Goal: Task Accomplishment & Management: Use online tool/utility

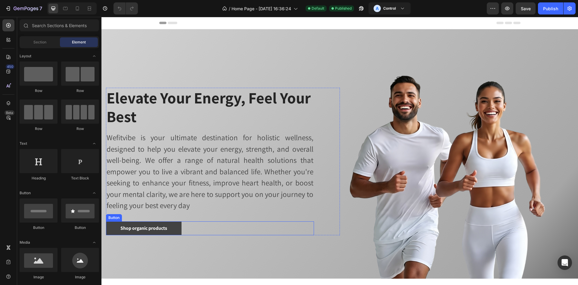
click at [170, 227] on link "Shop organic products" at bounding box center [144, 228] width 76 height 14
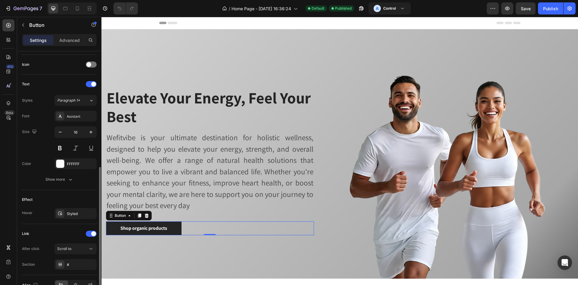
scroll to position [213, 0]
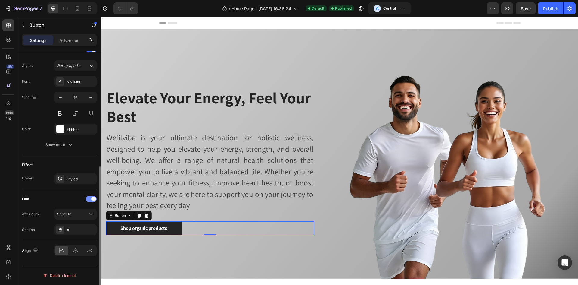
click at [88, 198] on div at bounding box center [91, 199] width 11 height 6
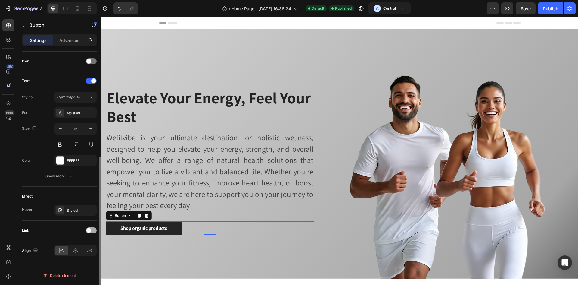
click at [94, 230] on div at bounding box center [91, 230] width 11 height 6
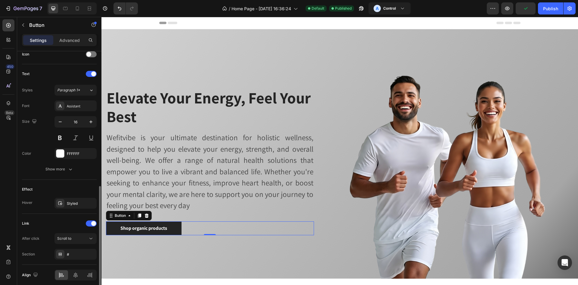
scroll to position [213, 0]
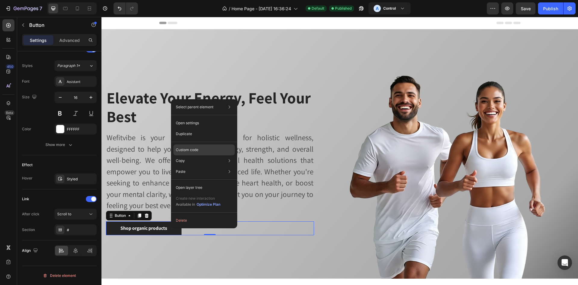
click at [197, 151] on p "Custom code" at bounding box center [187, 149] width 23 height 5
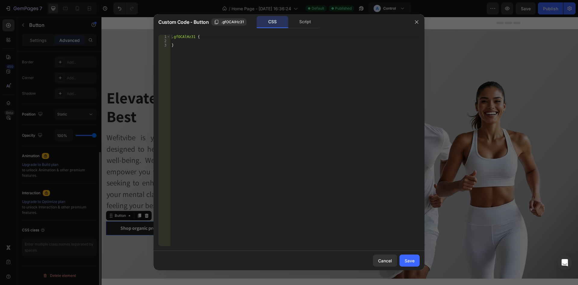
scroll to position [167, 0]
click at [311, 23] on div "Script" at bounding box center [305, 22] width 32 height 12
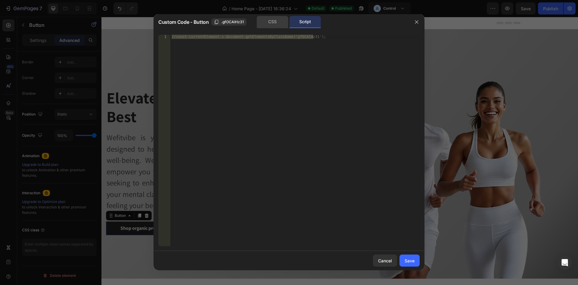
click at [277, 27] on div "CSS" at bounding box center [273, 22] width 32 height 12
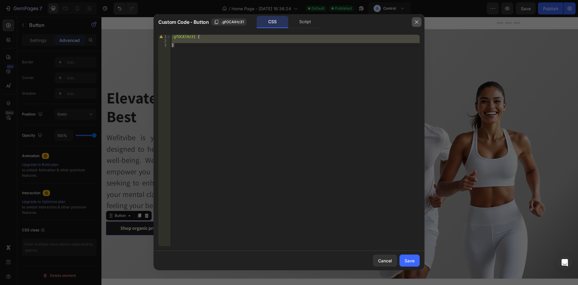
click at [414, 27] on button "button" at bounding box center [417, 22] width 10 height 10
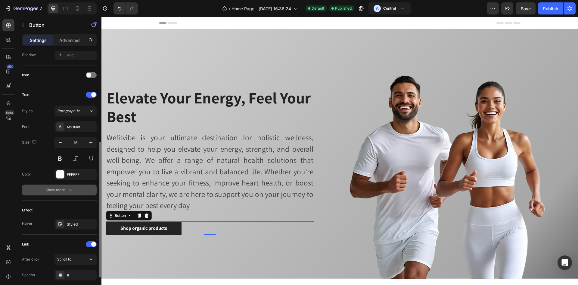
click at [80, 192] on button "Show more" at bounding box center [59, 189] width 75 height 11
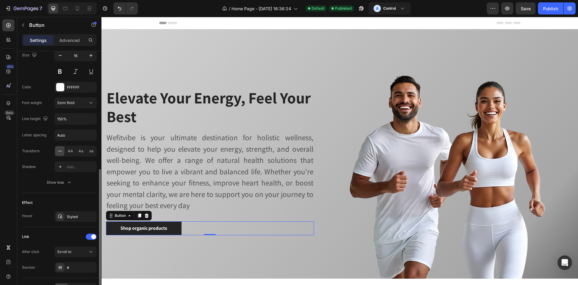
scroll to position [255, 0]
click at [88, 235] on div at bounding box center [91, 236] width 11 height 6
click at [92, 234] on div at bounding box center [91, 236] width 11 height 6
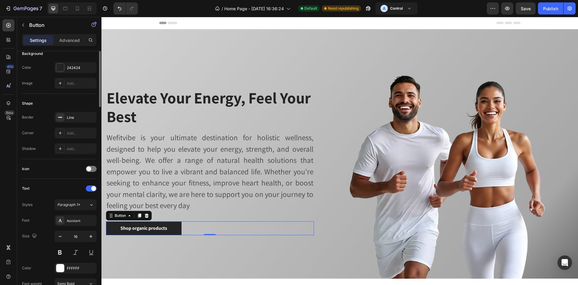
scroll to position [77, 0]
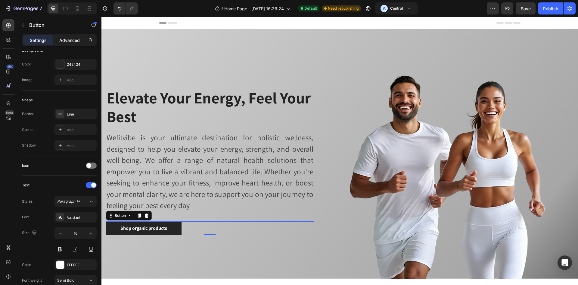
click at [68, 40] on p "Advanced" at bounding box center [69, 40] width 20 height 6
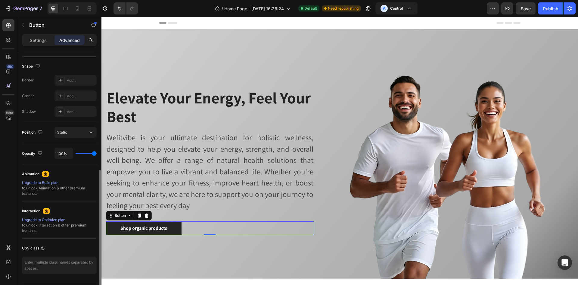
scroll to position [167, 0]
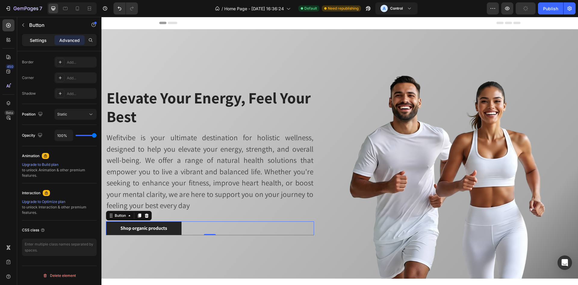
click at [37, 42] on p "Settings" at bounding box center [38, 40] width 17 height 6
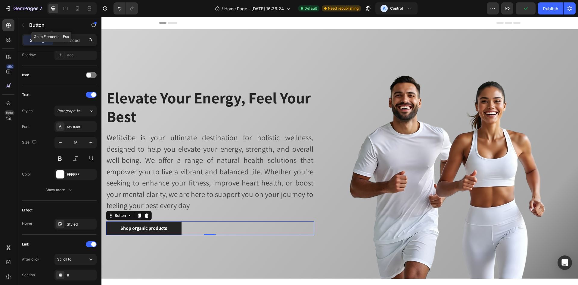
click at [25, 28] on button "button" at bounding box center [23, 25] width 10 height 10
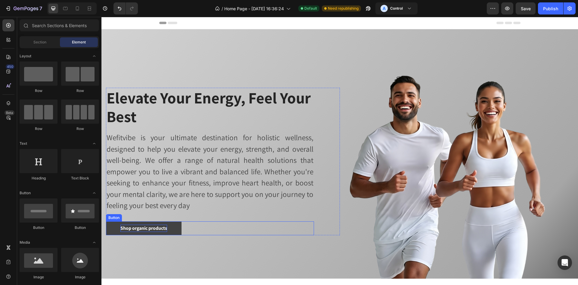
click at [151, 227] on div "Shop organic products" at bounding box center [143, 227] width 47 height 7
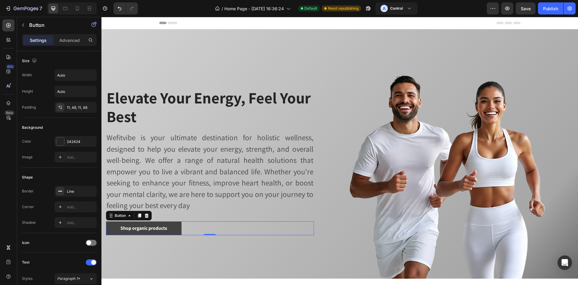
click at [182, 226] on link "Shop organic products" at bounding box center [144, 228] width 76 height 14
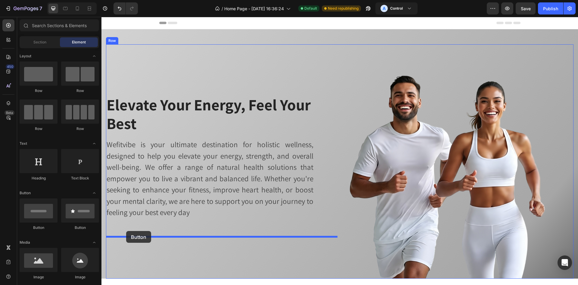
drag, startPoint x: 142, startPoint y: 239, endPoint x: 126, endPoint y: 231, distance: 17.7
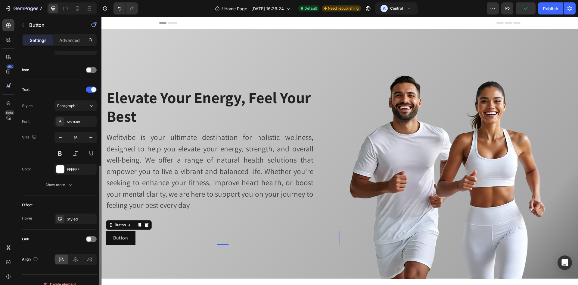
scroll to position [181, 0]
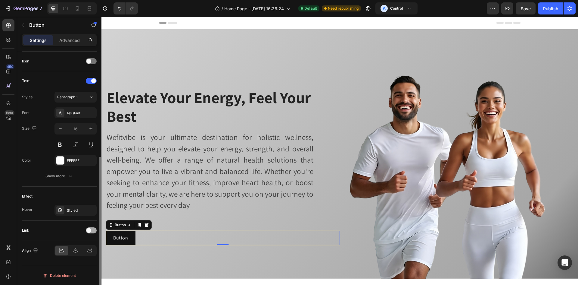
click at [95, 229] on div at bounding box center [91, 230] width 11 height 6
click at [76, 258] on div "Add..." at bounding box center [81, 260] width 28 height 5
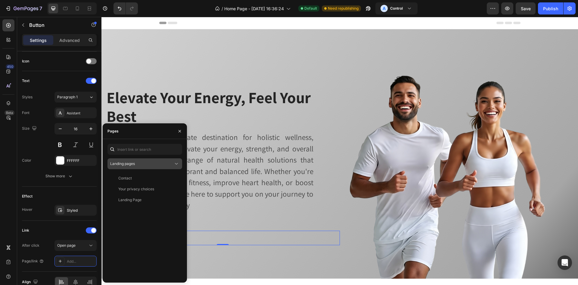
click at [157, 163] on div "Landing pages" at bounding box center [141, 163] width 63 height 5
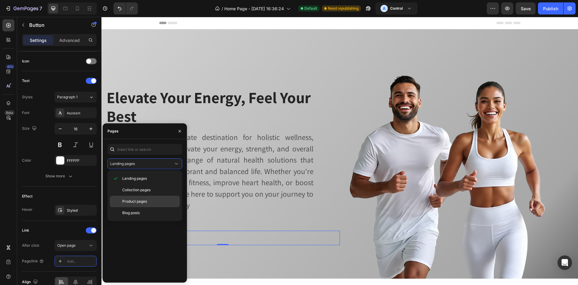
click at [144, 199] on span "Product pages" at bounding box center [134, 200] width 25 height 5
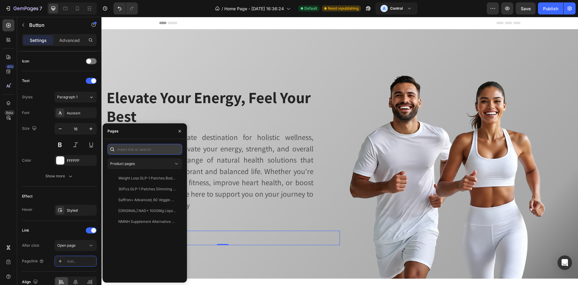
click at [147, 151] on input "text" at bounding box center [145, 149] width 75 height 11
paste input "[URL][DOMAIN_NAME]"
type input "[URL][DOMAIN_NAME]"
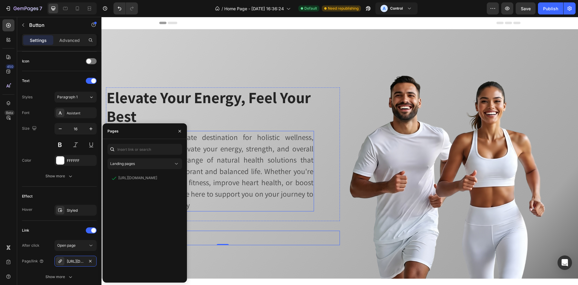
click at [241, 166] on p "Wefitvibe is your ultimate destination for holistic wellness, designed to help …" at bounding box center [210, 170] width 207 height 79
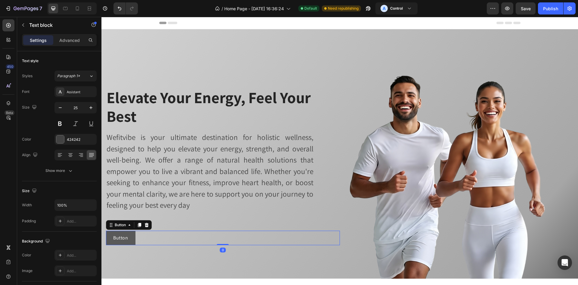
click at [132, 236] on link "Button" at bounding box center [121, 237] width 30 height 14
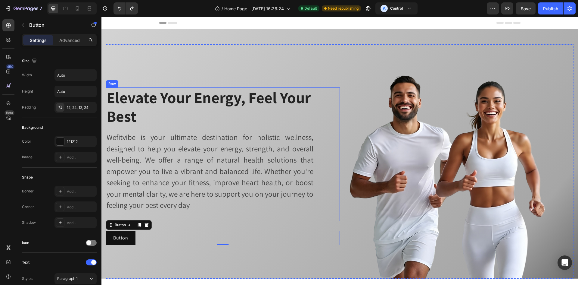
click at [181, 213] on div "Elevate Your Energy, Feel Your Best Heading Wefitvibe is your ultimate destinat…" at bounding box center [210, 153] width 208 height 133
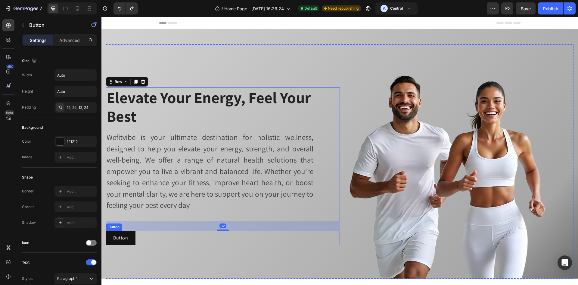
click at [168, 239] on div "Button Button" at bounding box center [223, 237] width 234 height 14
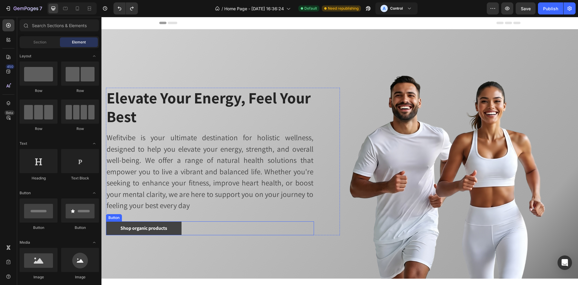
click at [178, 227] on link "Shop organic products" at bounding box center [144, 228] width 76 height 14
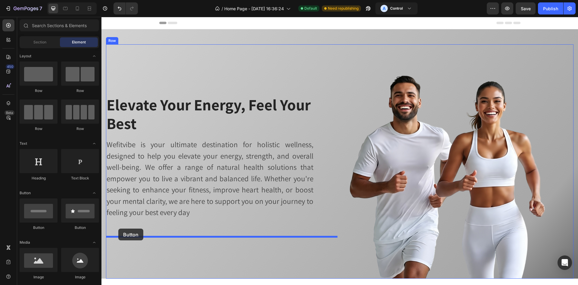
drag, startPoint x: 152, startPoint y: 224, endPoint x: 118, endPoint y: 228, distance: 34.0
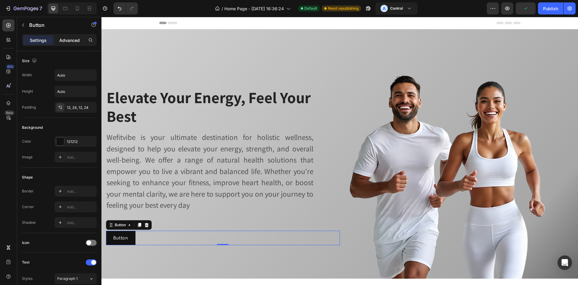
click at [72, 44] on div "Advanced" at bounding box center [70, 40] width 30 height 10
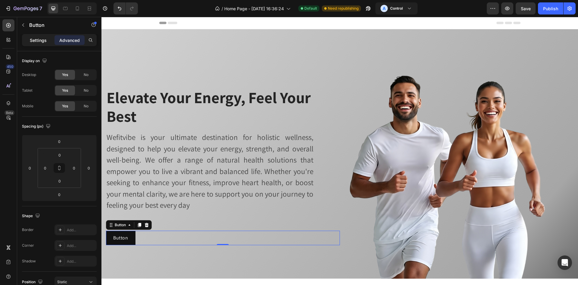
click at [41, 42] on p "Settings" at bounding box center [38, 40] width 17 height 6
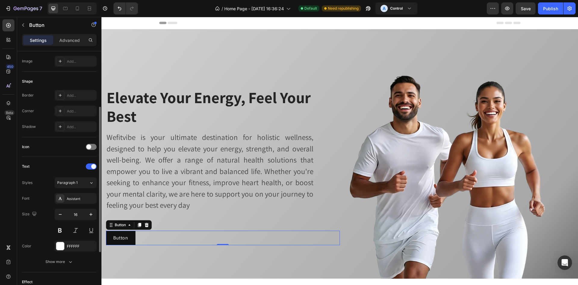
scroll to position [131, 0]
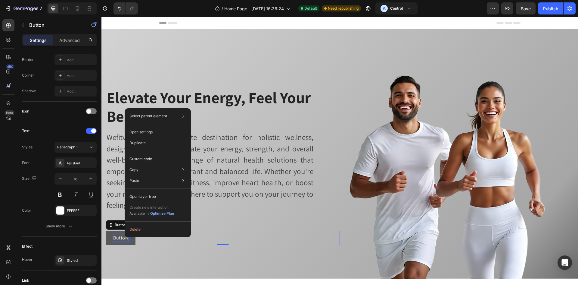
click at [123, 235] on p "Button" at bounding box center [120, 237] width 15 height 7
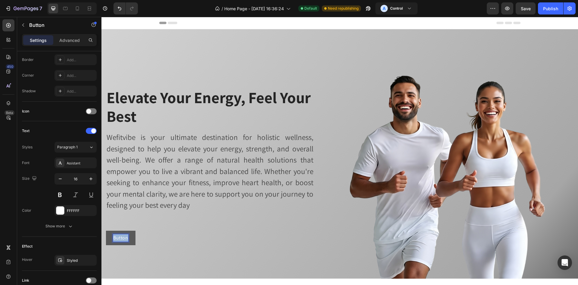
click at [123, 235] on p "Button" at bounding box center [120, 237] width 15 height 7
click at [106, 230] on button "Shop" at bounding box center [119, 237] width 26 height 14
click at [106, 230] on button "Shop Organic" at bounding box center [128, 237] width 44 height 14
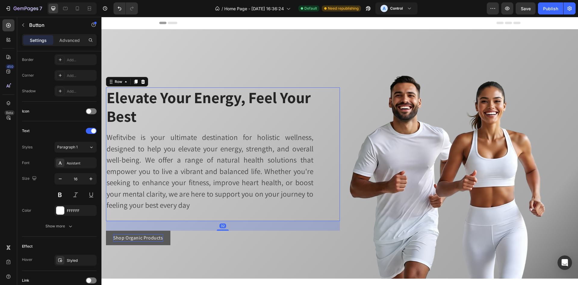
scroll to position [0, 0]
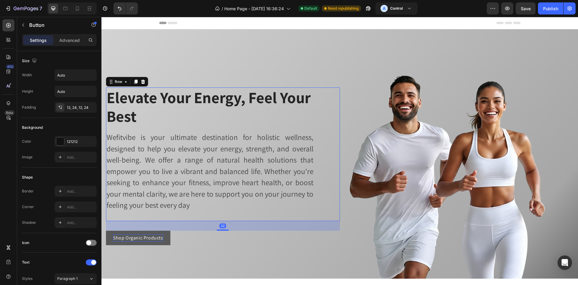
click at [206, 219] on div "Elevate Your Energy, Feel Your Best Heading Wefitvibe is your ultimate destinat…" at bounding box center [210, 153] width 208 height 133
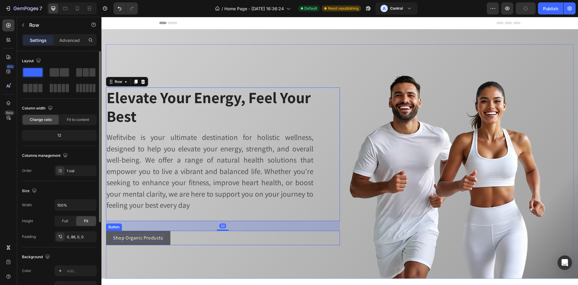
click at [167, 238] on button "Shop Organic Products" at bounding box center [138, 237] width 64 height 14
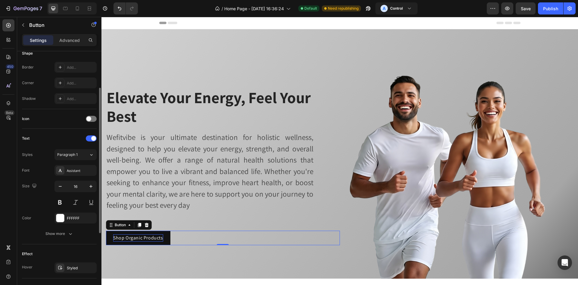
scroll to position [181, 0]
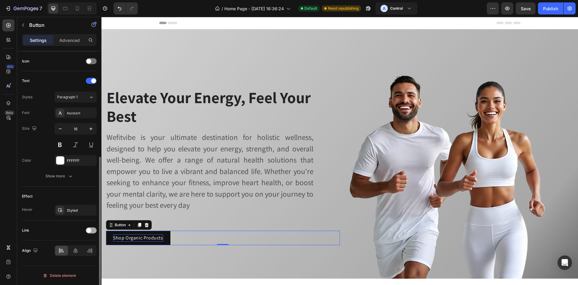
click at [92, 227] on div at bounding box center [91, 230] width 11 height 6
click at [74, 257] on div "Add..." at bounding box center [76, 260] width 42 height 11
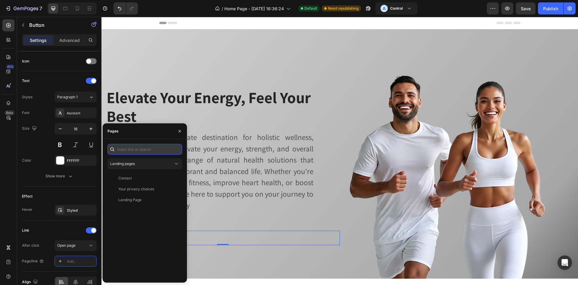
click at [142, 152] on input "text" at bounding box center [145, 149] width 75 height 11
paste input "[URL][DOMAIN_NAME]"
type input "[URL][DOMAIN_NAME]"
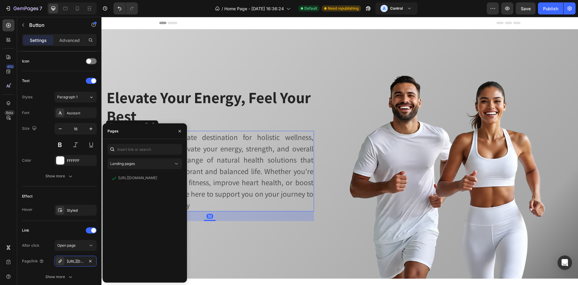
click at [239, 163] on p "Wefitvibe is your ultimate destination for holistic wellness, designed to help …" at bounding box center [210, 170] width 207 height 79
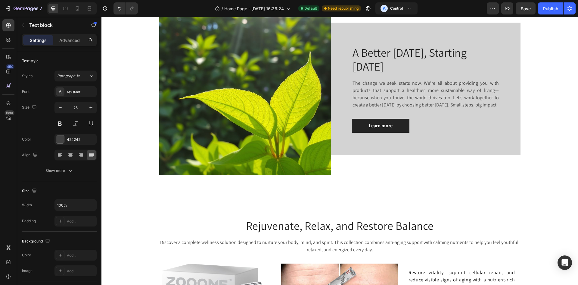
scroll to position [317, 0]
click at [401, 132] on link "Learn more" at bounding box center [381, 125] width 58 height 14
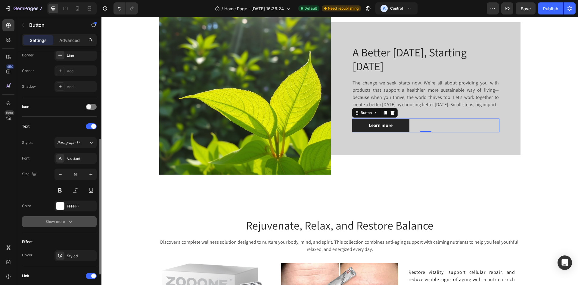
scroll to position [213, 0]
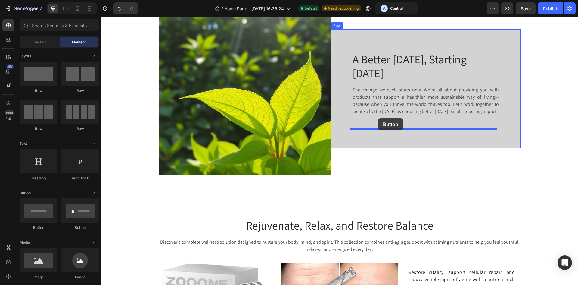
drag, startPoint x: 139, startPoint y: 223, endPoint x: 378, endPoint y: 119, distance: 260.3
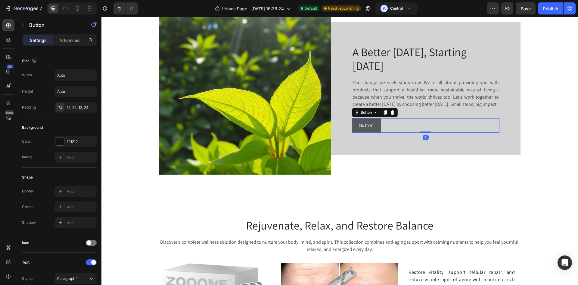
click at [368, 126] on p "Button" at bounding box center [366, 125] width 15 height 7
click at [352, 118] on button "Learn" at bounding box center [365, 125] width 27 height 14
click at [394, 129] on div "Learn More Button 0" at bounding box center [426, 125] width 148 height 14
click at [377, 129] on p "Learn More" at bounding box center [371, 125] width 24 height 7
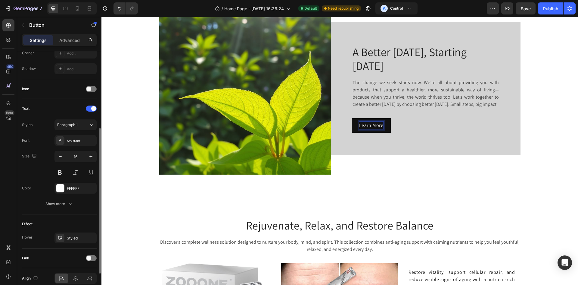
scroll to position [154, 0]
click at [352, 125] on button "Learn More" at bounding box center [371, 125] width 39 height 14
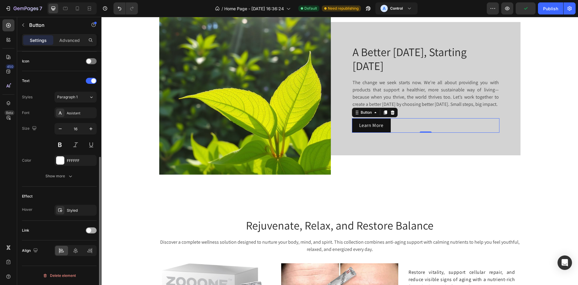
click at [94, 229] on div at bounding box center [91, 230] width 11 height 6
click at [80, 259] on div "Add..." at bounding box center [81, 260] width 28 height 5
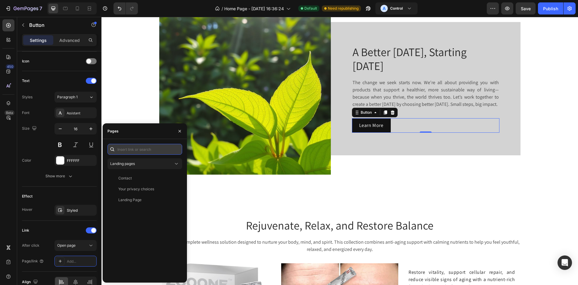
click at [148, 147] on input "text" at bounding box center [145, 149] width 75 height 11
paste input "[URL][DOMAIN_NAME]"
type input "[URL][DOMAIN_NAME]"
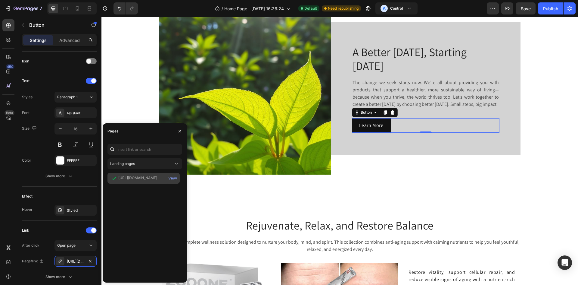
click at [154, 175] on div "[URL][DOMAIN_NAME]" at bounding box center [137, 177] width 39 height 5
click at [170, 175] on div "View" at bounding box center [172, 177] width 9 height 5
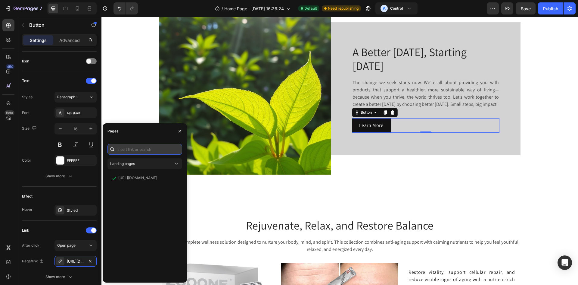
click at [146, 153] on input "text" at bounding box center [145, 149] width 75 height 11
paste input "[URL][DOMAIN_NAME]"
type input "[URL][DOMAIN_NAME]"
click at [373, 155] on div "A Better [DATE], Starting [DATE] Heading The change we seek starts now. We’re a…" at bounding box center [426, 88] width 190 height 133
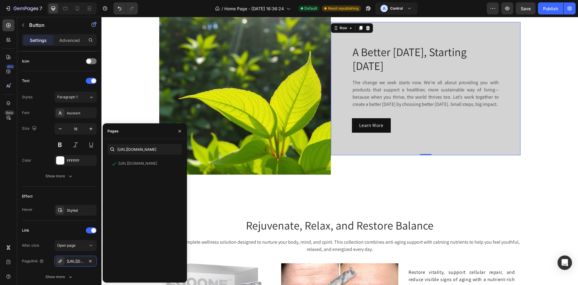
scroll to position [0, 0]
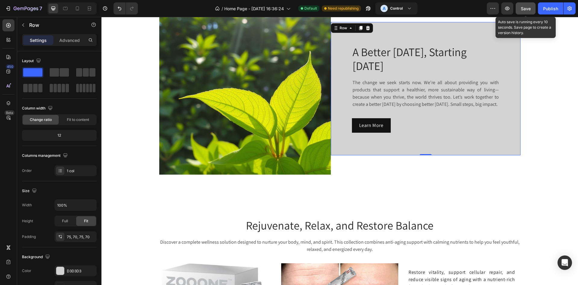
click at [525, 6] on span "Save" at bounding box center [526, 8] width 10 height 5
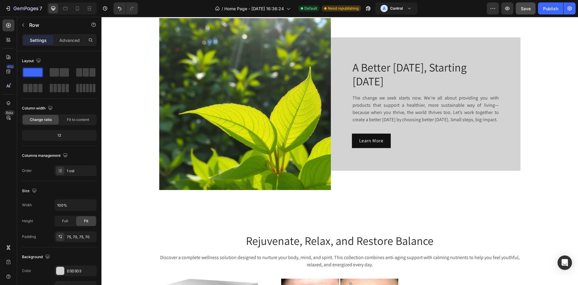
scroll to position [298, 0]
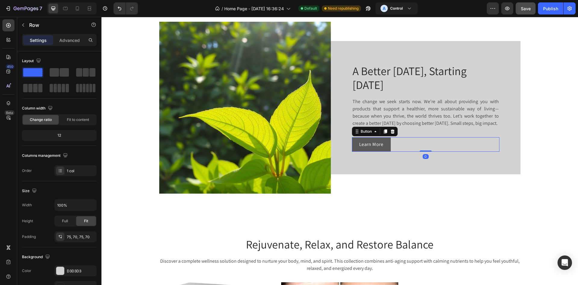
click at [387, 148] on link "Learn More" at bounding box center [371, 144] width 39 height 14
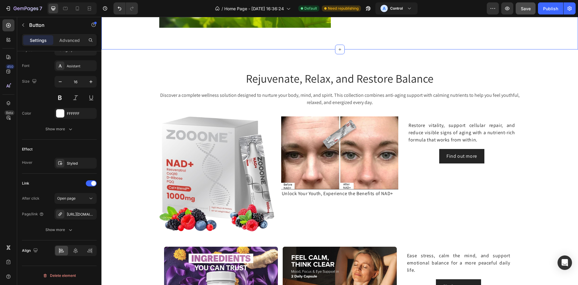
scroll to position [464, 0]
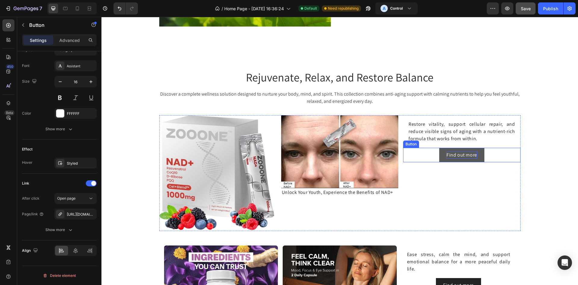
click at [454, 154] on p "Find out more" at bounding box center [462, 154] width 31 height 7
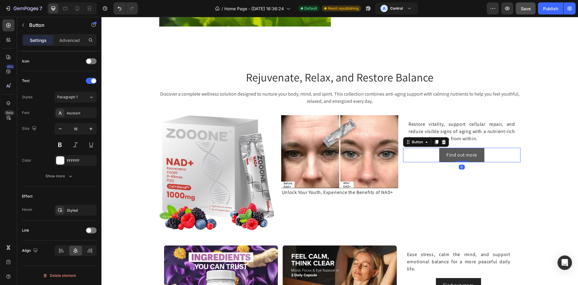
click at [479, 154] on button "Find out more" at bounding box center [461, 155] width 45 height 14
click at [92, 229] on div at bounding box center [91, 230] width 11 height 6
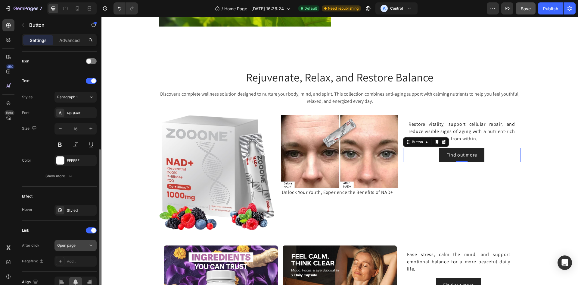
click at [90, 243] on icon at bounding box center [91, 245] width 6 height 6
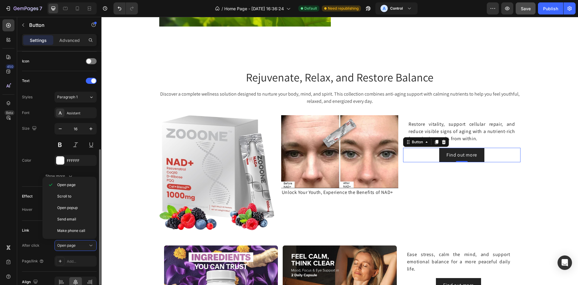
click at [36, 242] on div "After click" at bounding box center [30, 244] width 17 height 5
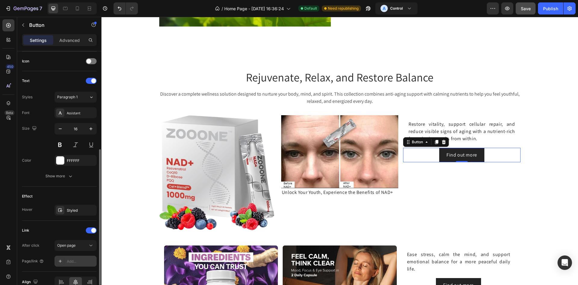
click at [78, 261] on div "Add..." at bounding box center [81, 260] width 28 height 5
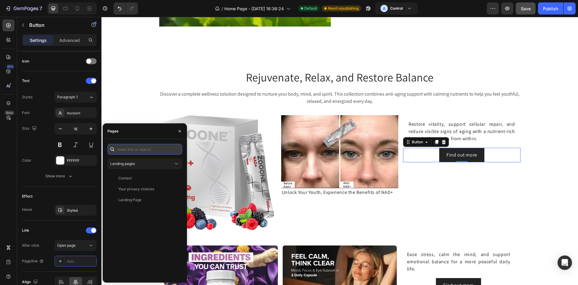
click at [162, 151] on input "text" at bounding box center [145, 149] width 75 height 11
paste input "[URL][DOMAIN_NAME][MEDICAL_DATA]"
type input "[URL][DOMAIN_NAME][MEDICAL_DATA]"
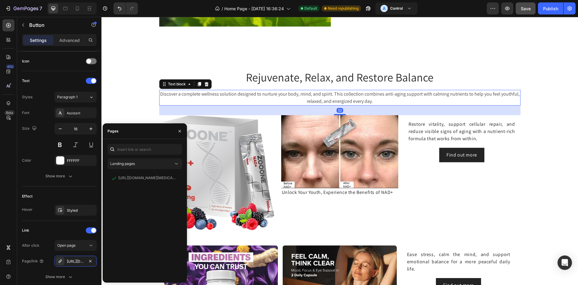
click at [479, 101] on p "Discover a complete wellness solution designed to nurture your body, mind, and …" at bounding box center [340, 97] width 360 height 14
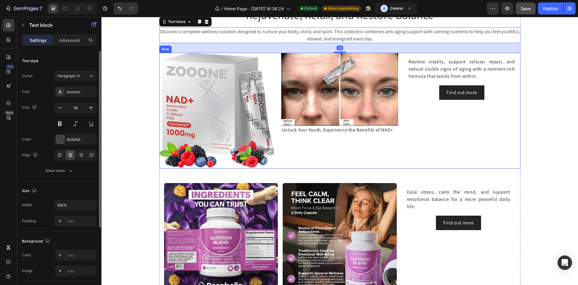
scroll to position [527, 0]
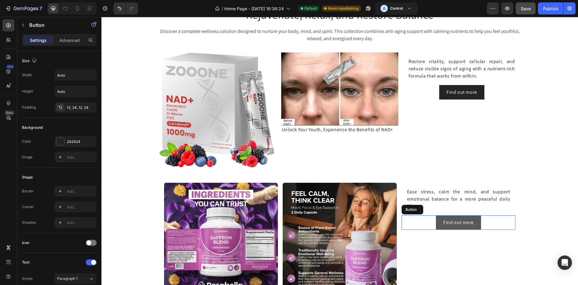
click at [479, 224] on button "Find out more" at bounding box center [458, 222] width 45 height 14
click at [475, 220] on button "Find out more" at bounding box center [458, 222] width 45 height 14
drag, startPoint x: 475, startPoint y: 220, endPoint x: 317, endPoint y: 219, distance: 157.5
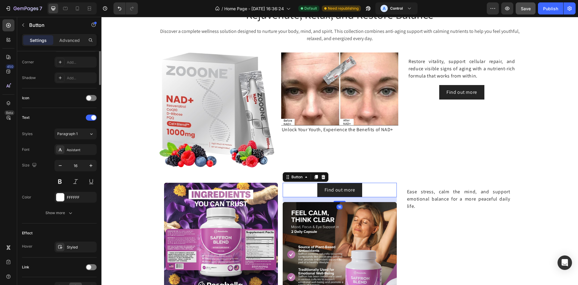
scroll to position [181, 0]
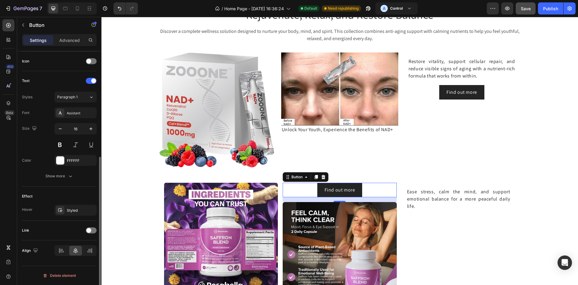
click at [91, 233] on div "Link" at bounding box center [59, 230] width 75 height 10
click at [92, 232] on div at bounding box center [91, 230] width 11 height 6
click at [82, 259] on div "Add..." at bounding box center [81, 260] width 28 height 5
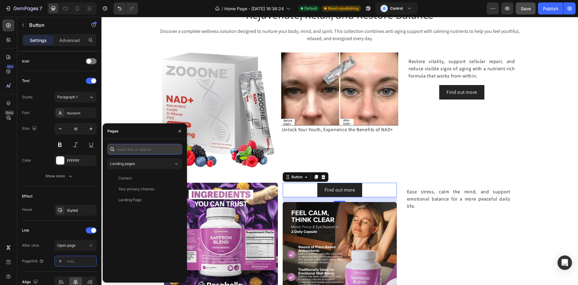
click at [126, 151] on input "text" at bounding box center [145, 149] width 75 height 11
paste input "[URL][DOMAIN_NAME]"
type input "[URL][DOMAIN_NAME]"
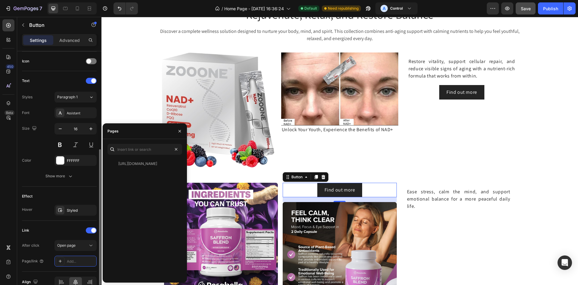
scroll to position [0, 0]
click at [77, 222] on div "Link After click Open page Page/link Add..." at bounding box center [59, 245] width 75 height 51
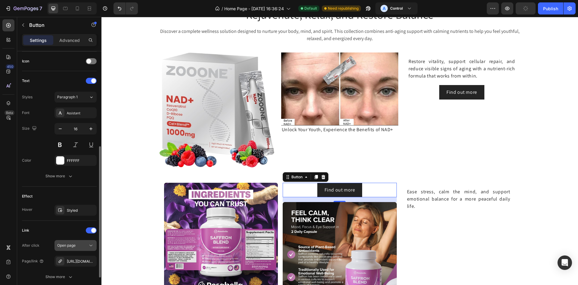
click at [77, 246] on div "Open page" at bounding box center [72, 244] width 31 height 5
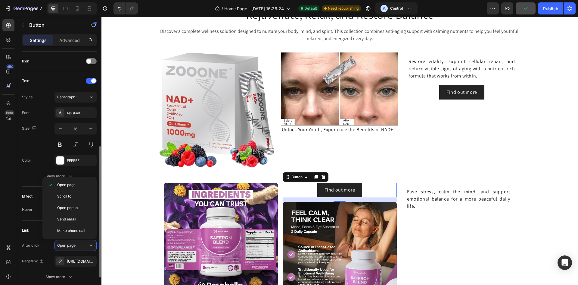
click at [37, 220] on div "Effect Hover Styled" at bounding box center [59, 203] width 75 height 34
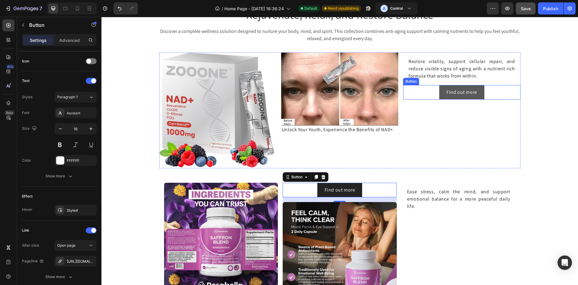
click at [441, 96] on link "Find out more" at bounding box center [461, 92] width 45 height 14
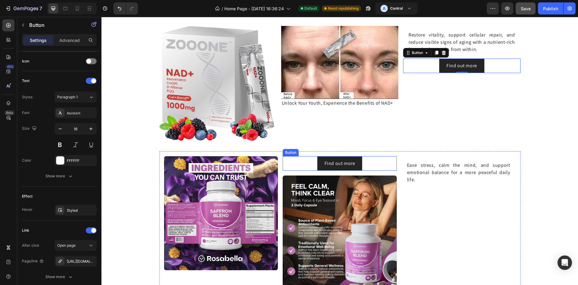
scroll to position [555, 0]
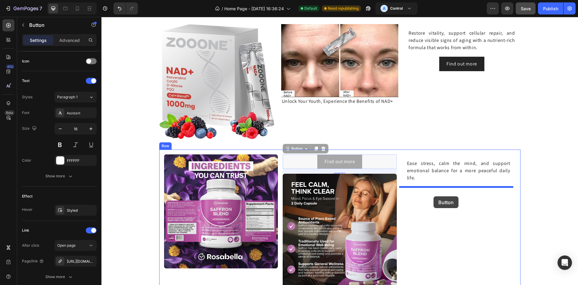
drag, startPoint x: 361, startPoint y: 161, endPoint x: 434, endPoint y: 196, distance: 80.4
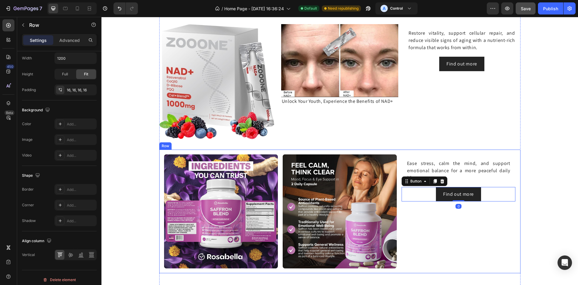
click at [511, 154] on div "Image Image Ease stress, calm the mind, and support emotional balance for a mor…" at bounding box center [339, 211] width 361 height 124
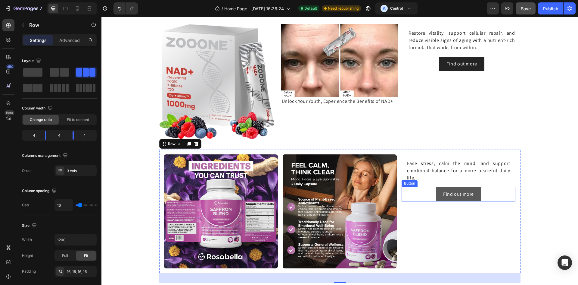
click at [477, 194] on link "Find out more" at bounding box center [458, 194] width 45 height 14
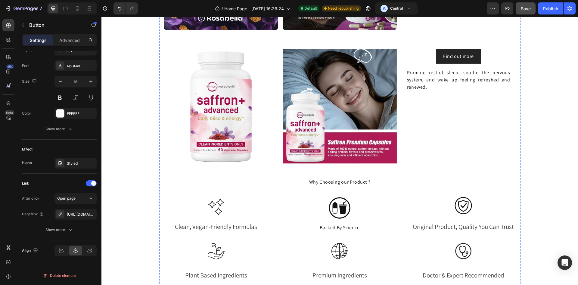
scroll to position [794, 0]
click at [474, 60] on button "Find out more" at bounding box center [458, 56] width 45 height 14
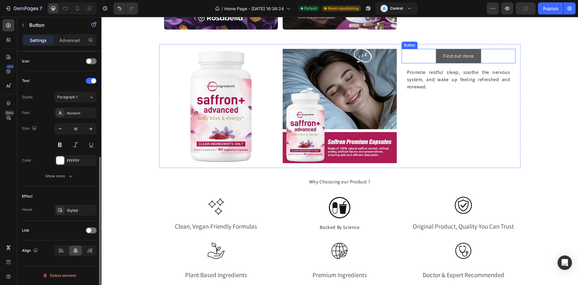
scroll to position [181, 0]
click at [90, 231] on span at bounding box center [88, 230] width 5 height 5
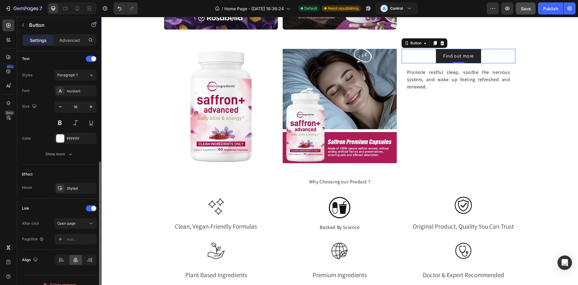
scroll to position [204, 0]
click at [77, 236] on div "Add..." at bounding box center [81, 238] width 28 height 5
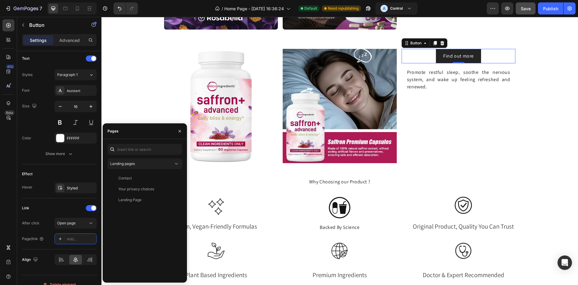
click at [138, 154] on div "Landing pages Contact View Your privacy choices View Landing Page View" at bounding box center [145, 211] width 75 height 134
click at [138, 153] on input "text" at bounding box center [145, 149] width 75 height 11
paste input "[URL][DOMAIN_NAME]"
type input "[URL][DOMAIN_NAME]"
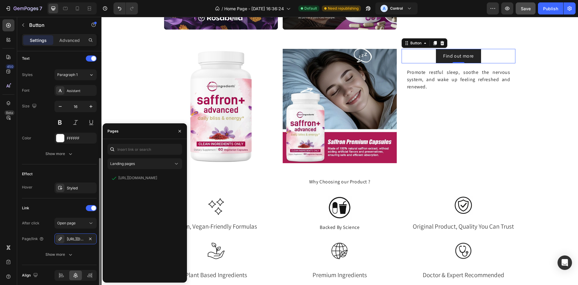
click at [80, 170] on div "Effect" at bounding box center [59, 174] width 75 height 10
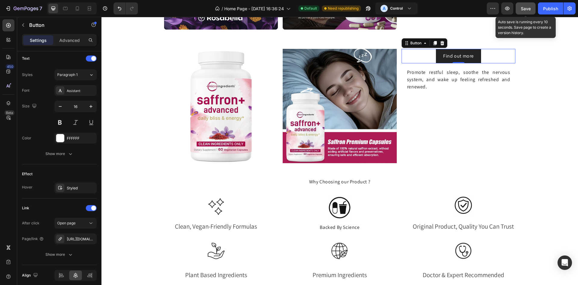
click at [523, 8] on span "Save" at bounding box center [526, 8] width 10 height 5
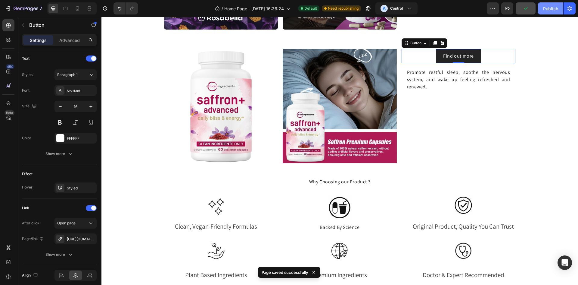
click at [554, 9] on div "Publish" at bounding box center [550, 8] width 15 height 6
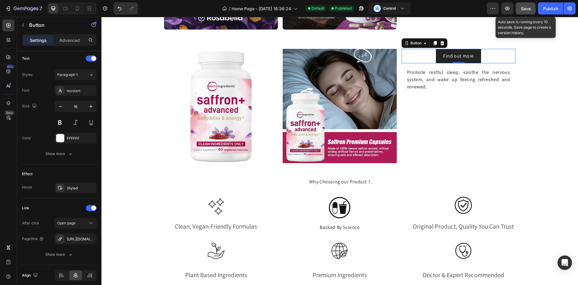
click at [517, 9] on button "Save" at bounding box center [526, 8] width 20 height 12
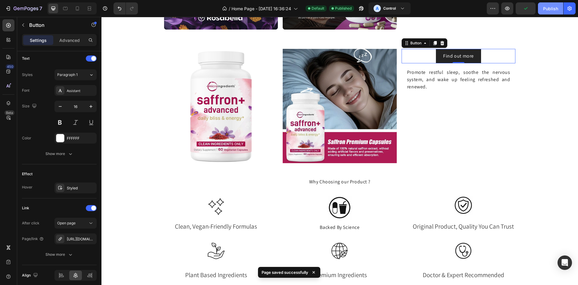
click at [539, 9] on button "Publish" at bounding box center [550, 8] width 25 height 12
